Goal: Communication & Community: Ask a question

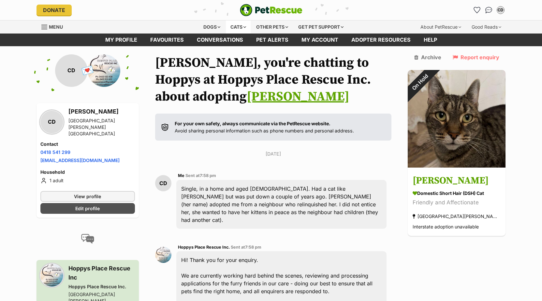
click at [238, 25] on div "Cats" at bounding box center [238, 27] width 25 height 13
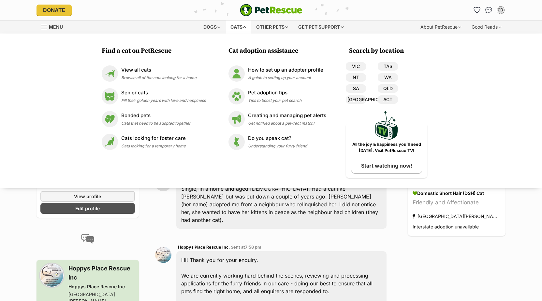
click at [47, 26] on div "Menu" at bounding box center [44, 26] width 7 height 5
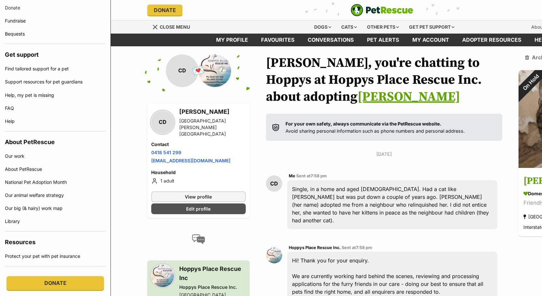
scroll to position [345, 0]
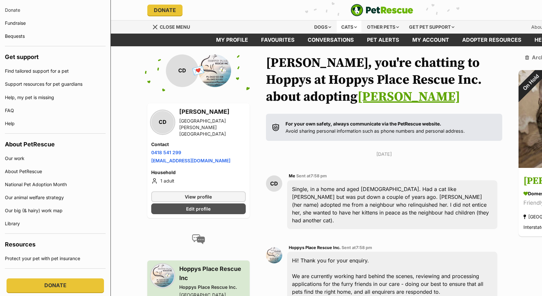
click at [344, 24] on div "Cats" at bounding box center [349, 27] width 25 height 13
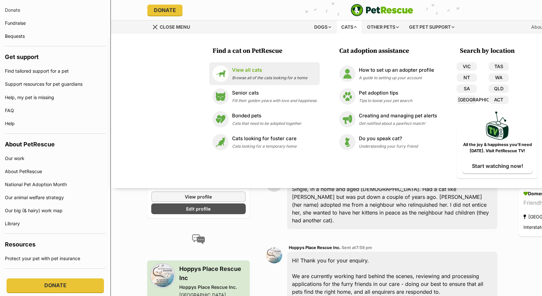
click at [238, 70] on p "View all cats" at bounding box center [269, 69] width 75 height 7
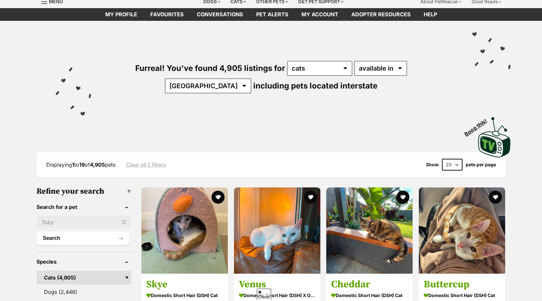
scroll to position [33, 0]
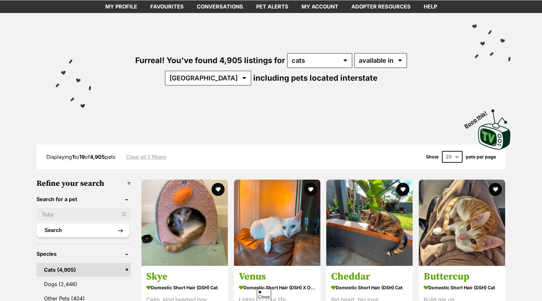
click at [69, 237] on button "Search" at bounding box center [82, 230] width 93 height 13
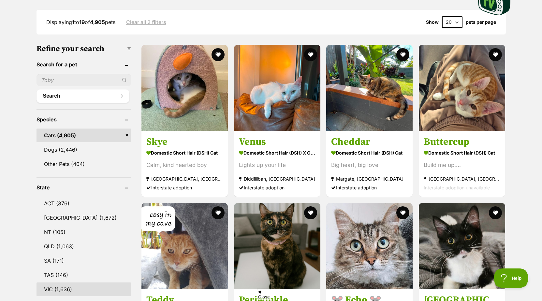
click at [69, 295] on link "VIC (1,636)" at bounding box center [83, 290] width 95 height 14
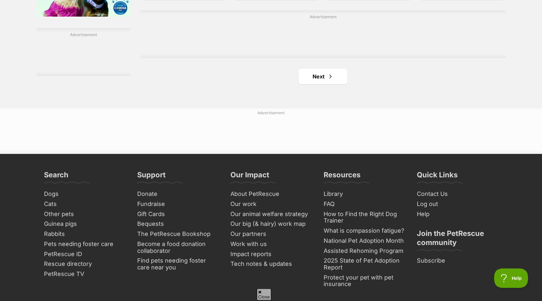
scroll to position [1171, 0]
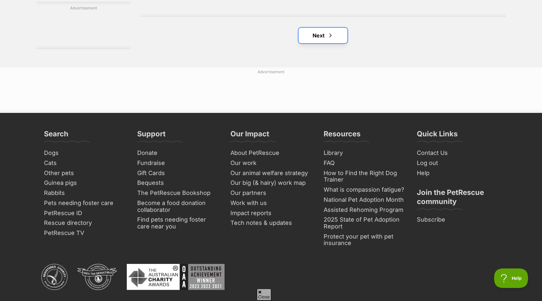
click at [320, 43] on link "Next" at bounding box center [322, 36] width 49 height 16
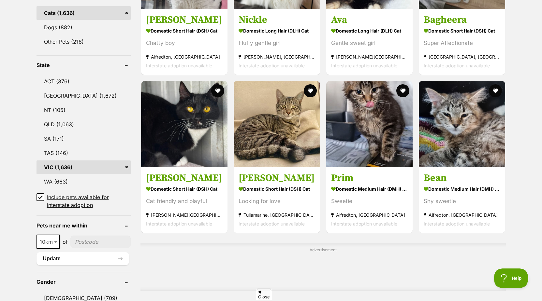
scroll to position [581, 0]
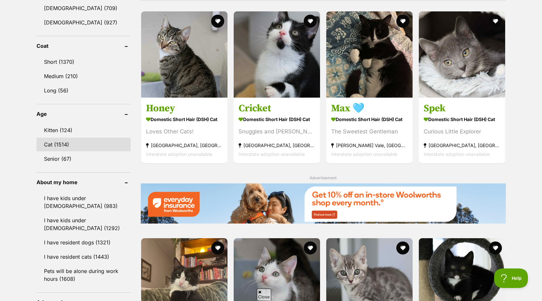
click at [61, 147] on link "Cat (1514)" at bounding box center [83, 145] width 94 height 14
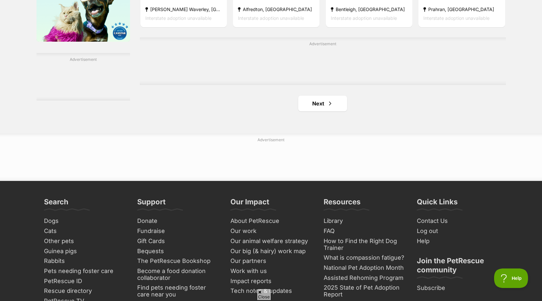
scroll to position [1161, 0]
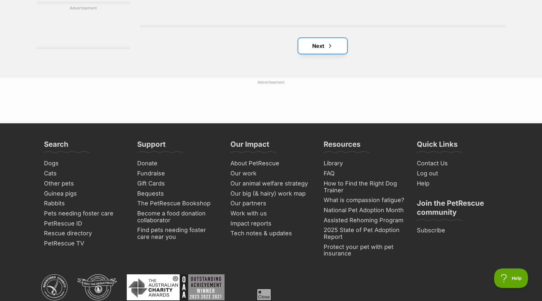
click at [314, 54] on link "Next" at bounding box center [322, 46] width 49 height 16
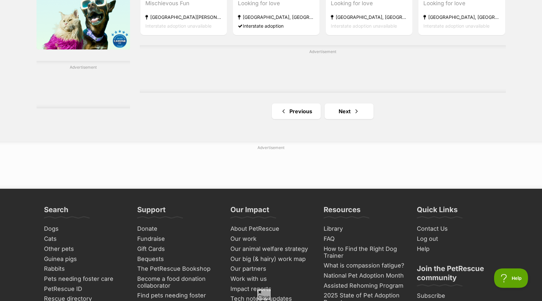
scroll to position [1161, 0]
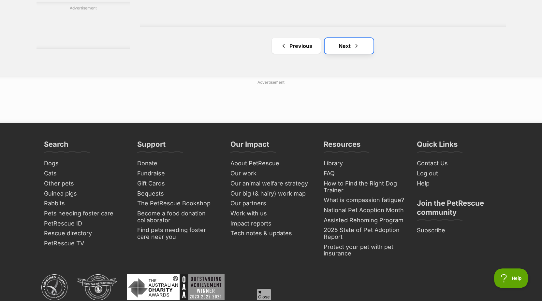
click at [345, 54] on link "Next" at bounding box center [349, 46] width 49 height 16
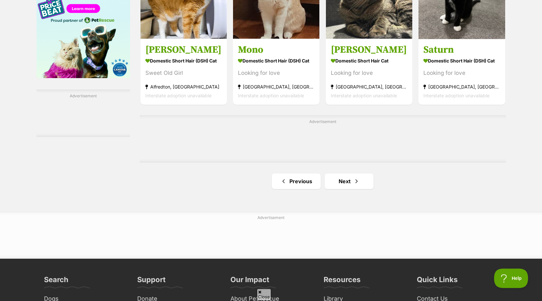
scroll to position [1161, 0]
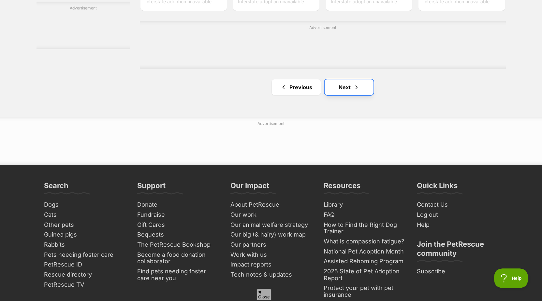
click at [344, 92] on link "Next" at bounding box center [349, 88] width 49 height 16
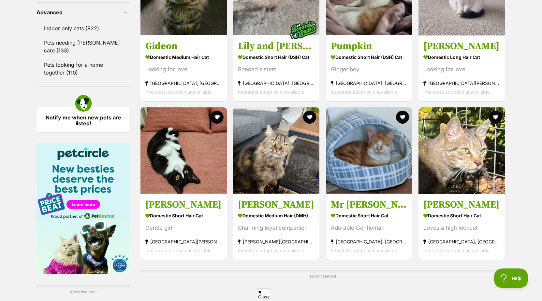
scroll to position [1161, 0]
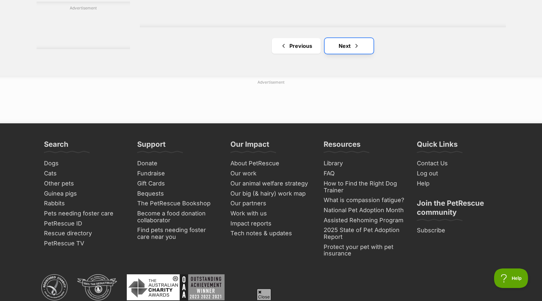
click at [341, 52] on link "Next" at bounding box center [349, 46] width 49 height 16
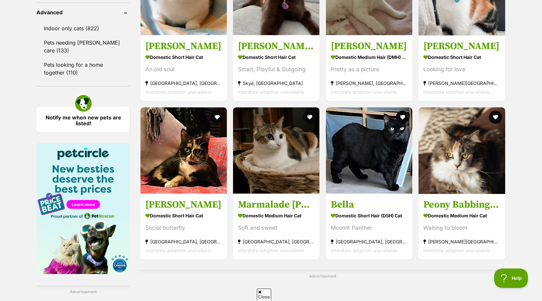
scroll to position [1161, 0]
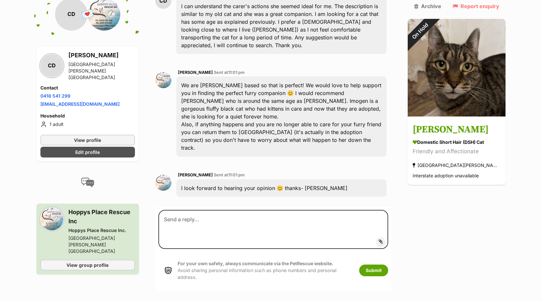
scroll to position [517, 0]
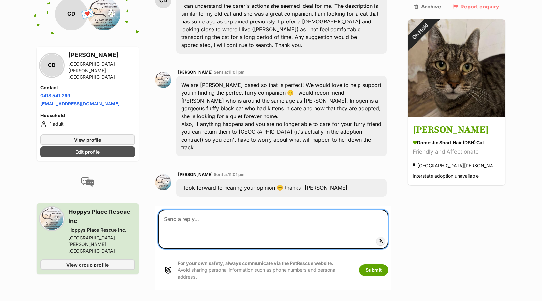
click at [225, 210] on textarea at bounding box center [273, 229] width 230 height 39
type textarea "I would like to meet [PERSON_NAME], please let me know the procedure from here."
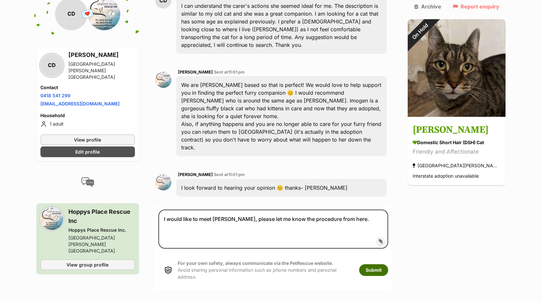
click at [388, 265] on button "Submit" at bounding box center [373, 271] width 29 height 12
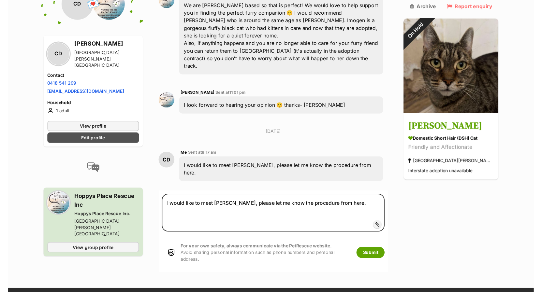
scroll to position [612, 0]
